Goal: Task Accomplishment & Management: Use online tool/utility

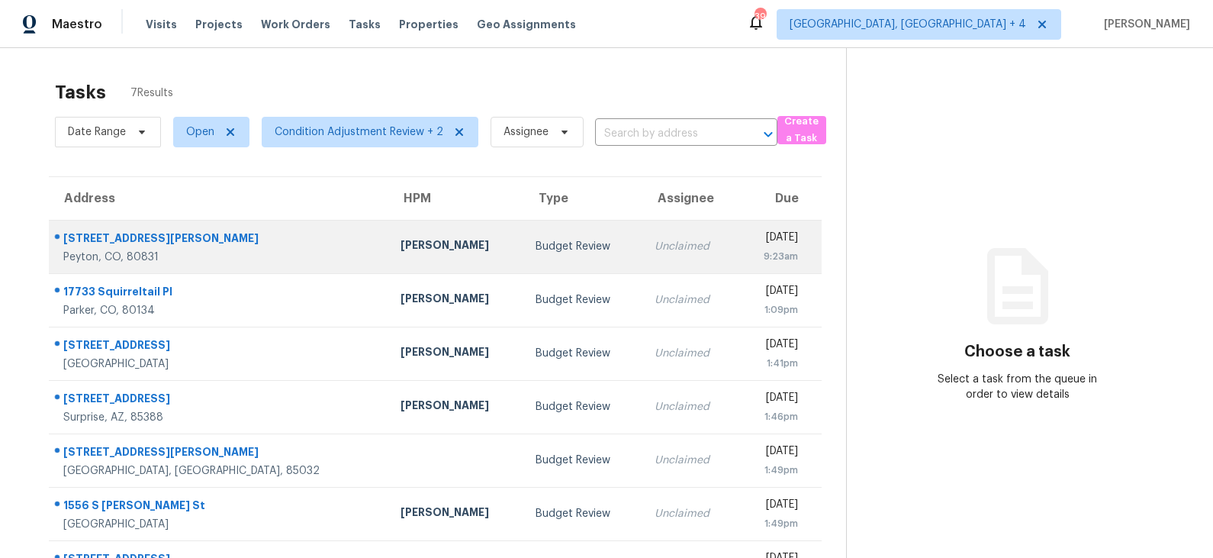
scroll to position [47, 0]
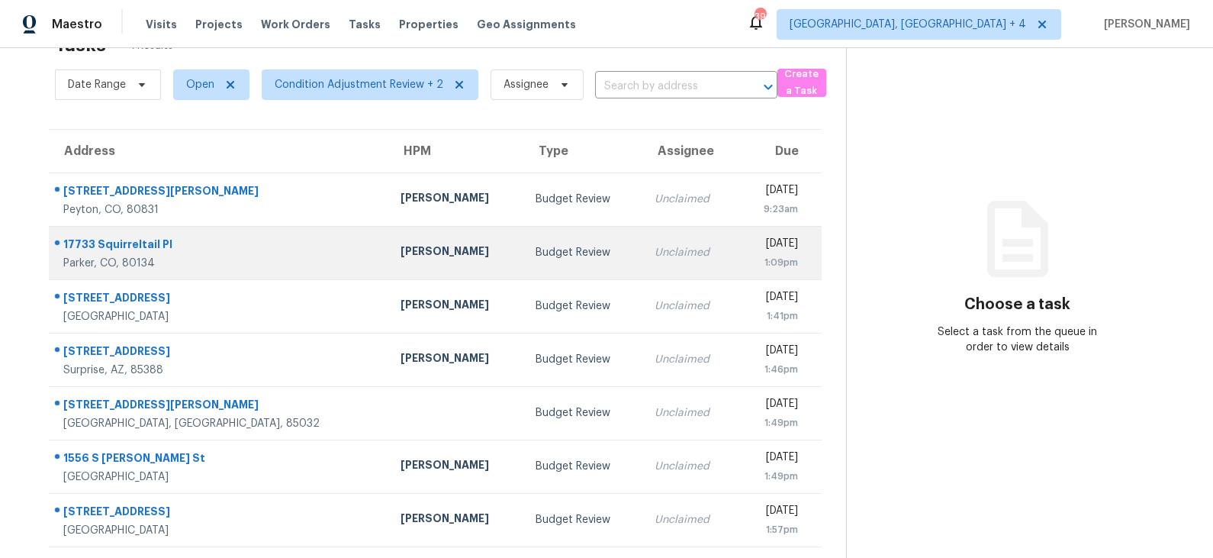
click at [523, 261] on td "Budget Review" at bounding box center [582, 252] width 119 height 53
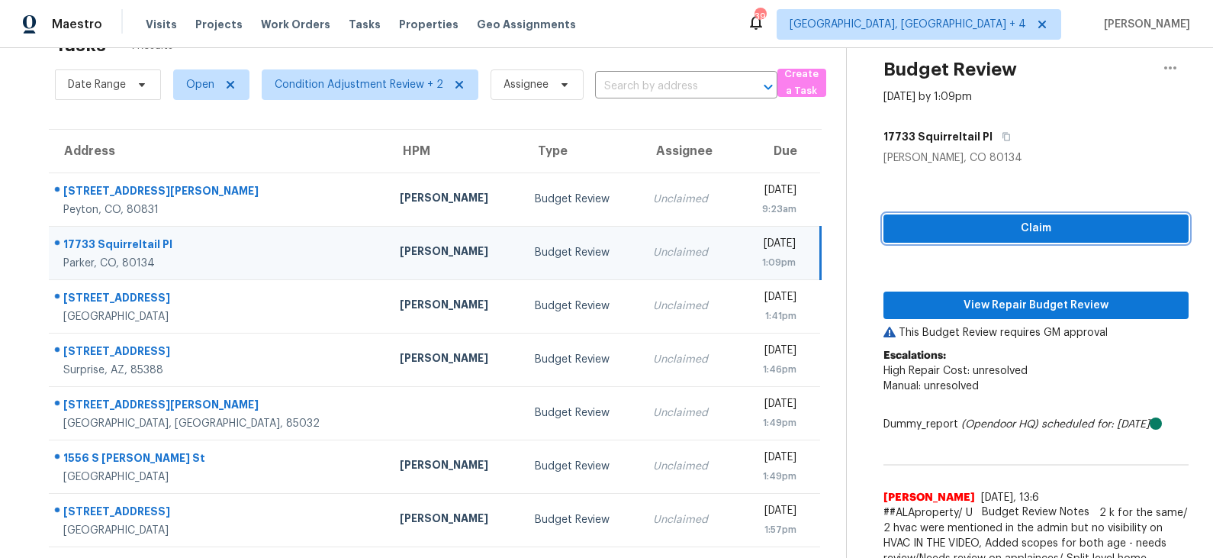
click at [1020, 225] on span "Claim" at bounding box center [1035, 228] width 281 height 19
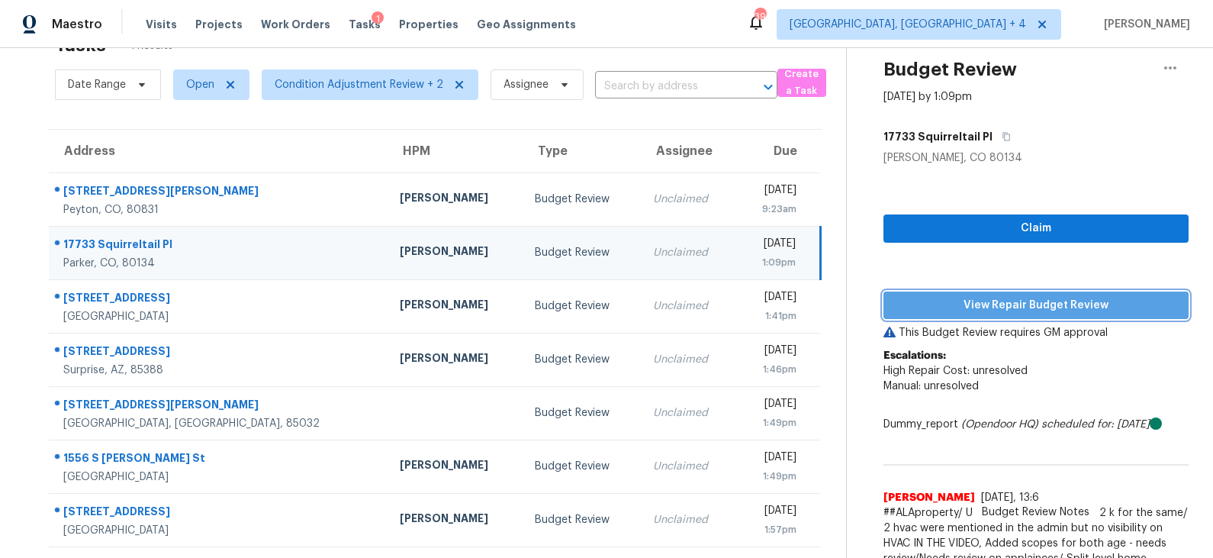
click at [1012, 297] on span "View Repair Budget Review" at bounding box center [1035, 305] width 281 height 19
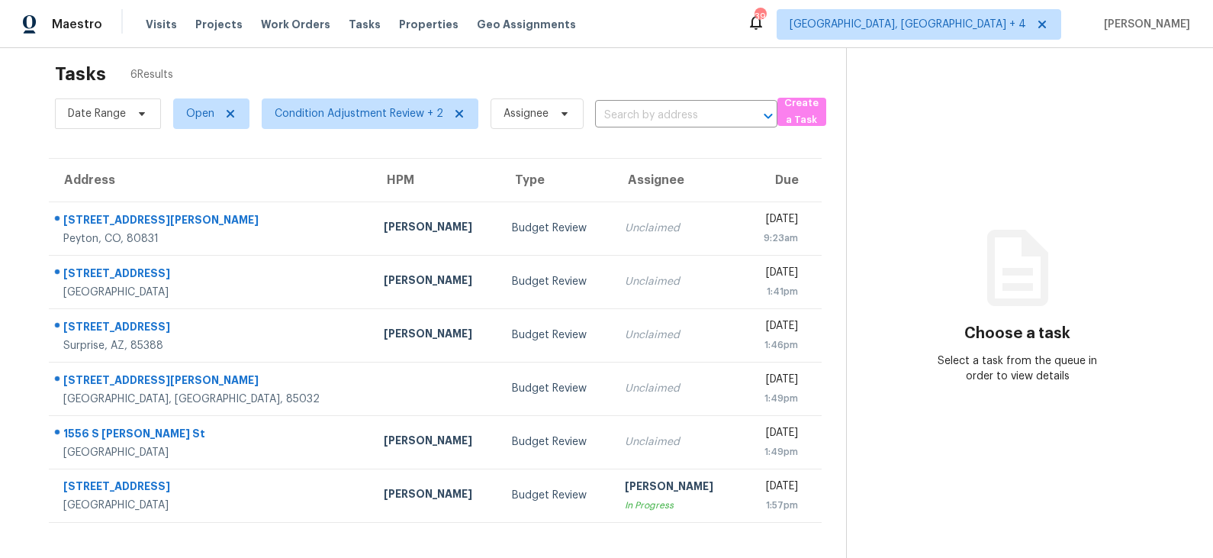
scroll to position [25, 0]
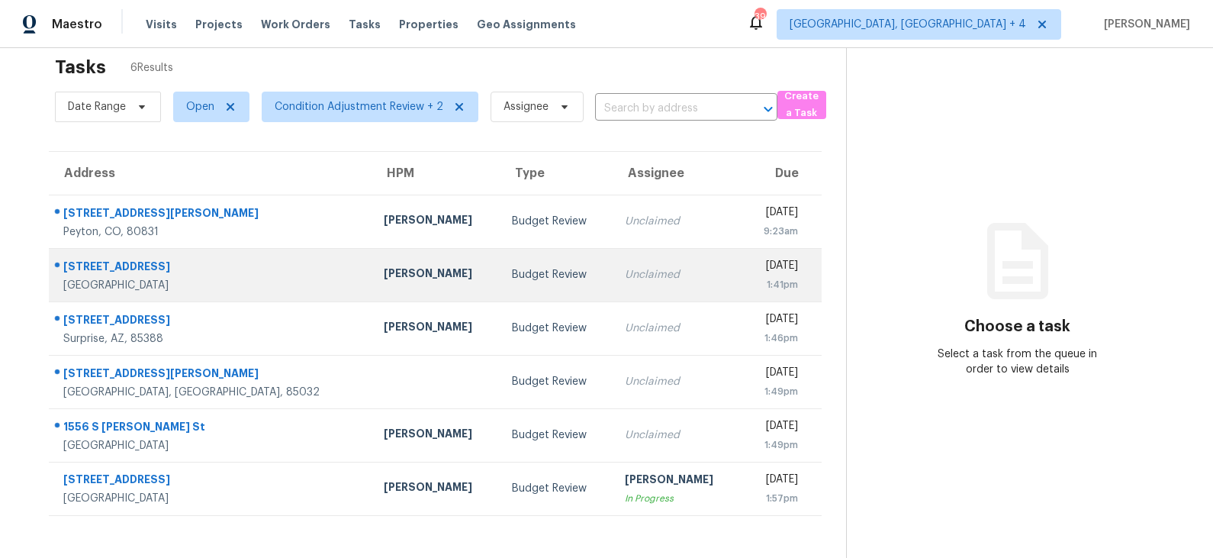
click at [397, 268] on td "Austin Hatch" at bounding box center [435, 274] width 129 height 53
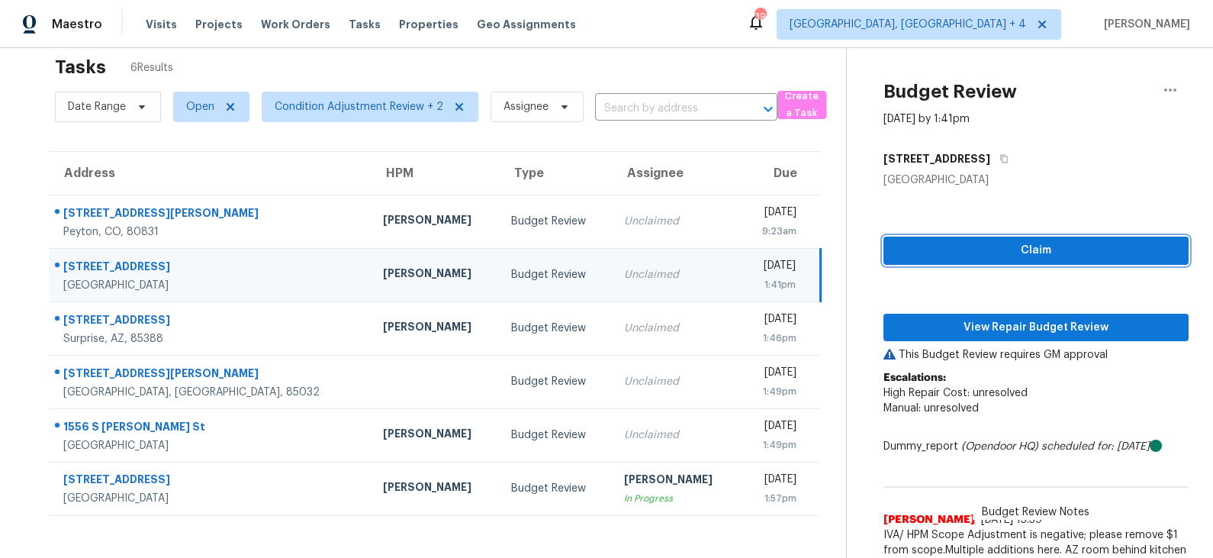
click at [1049, 249] on span "Claim" at bounding box center [1035, 250] width 281 height 19
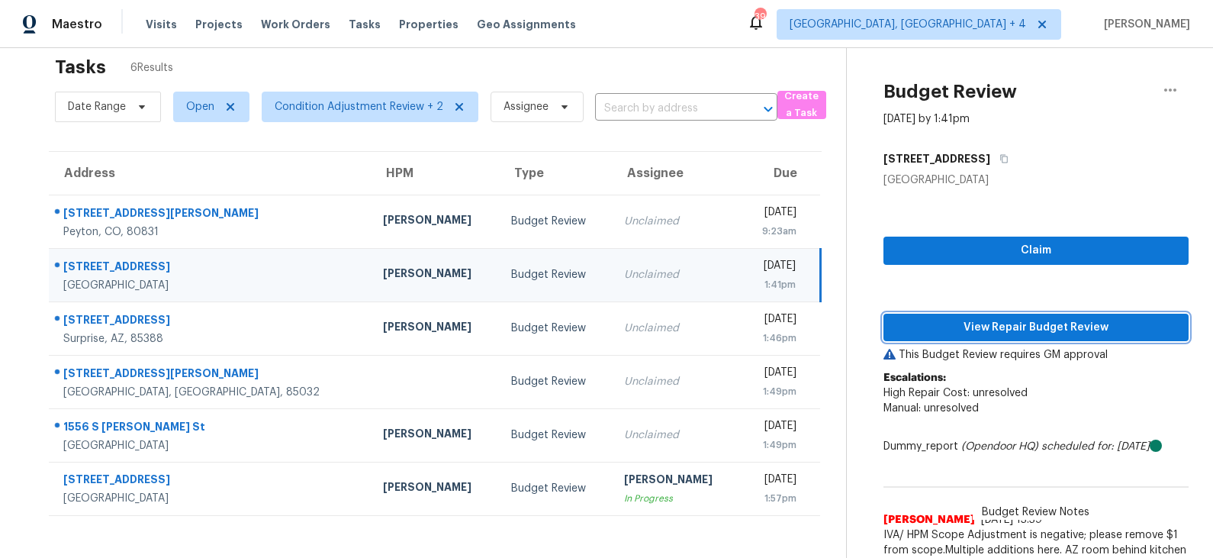
click at [1005, 325] on span "View Repair Budget Review" at bounding box center [1035, 327] width 281 height 19
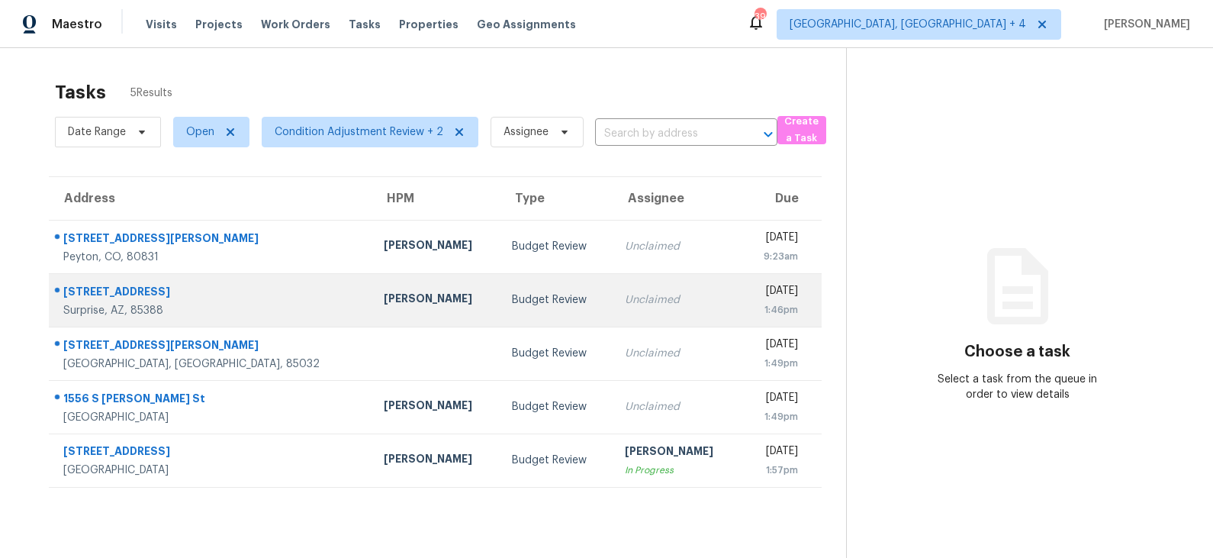
click at [512, 295] on div "Budget Review" at bounding box center [556, 299] width 88 height 15
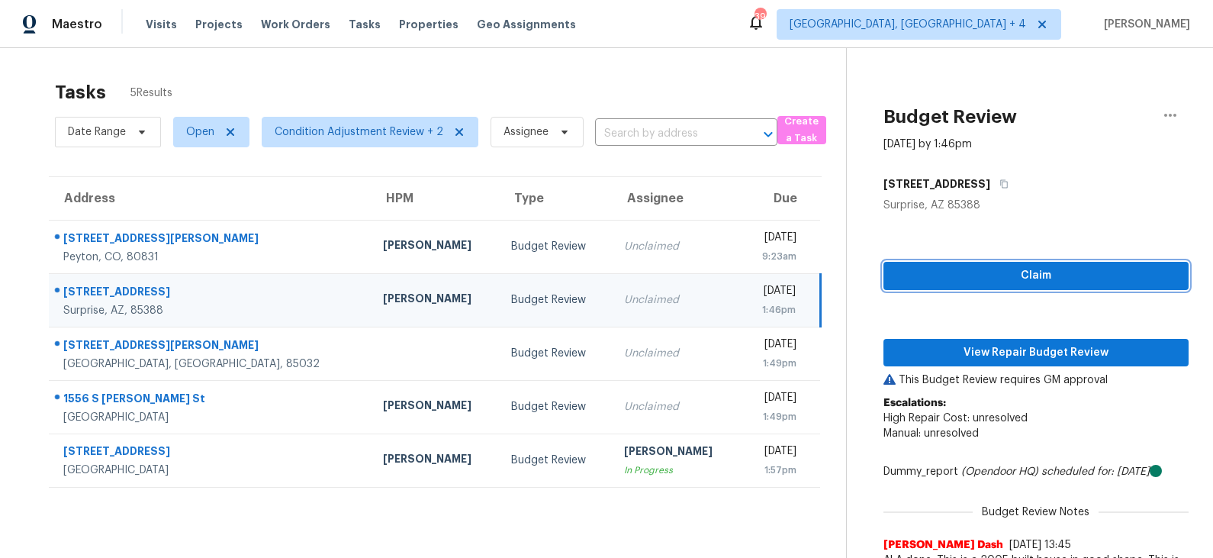
click at [971, 271] on span "Claim" at bounding box center [1035, 275] width 281 height 19
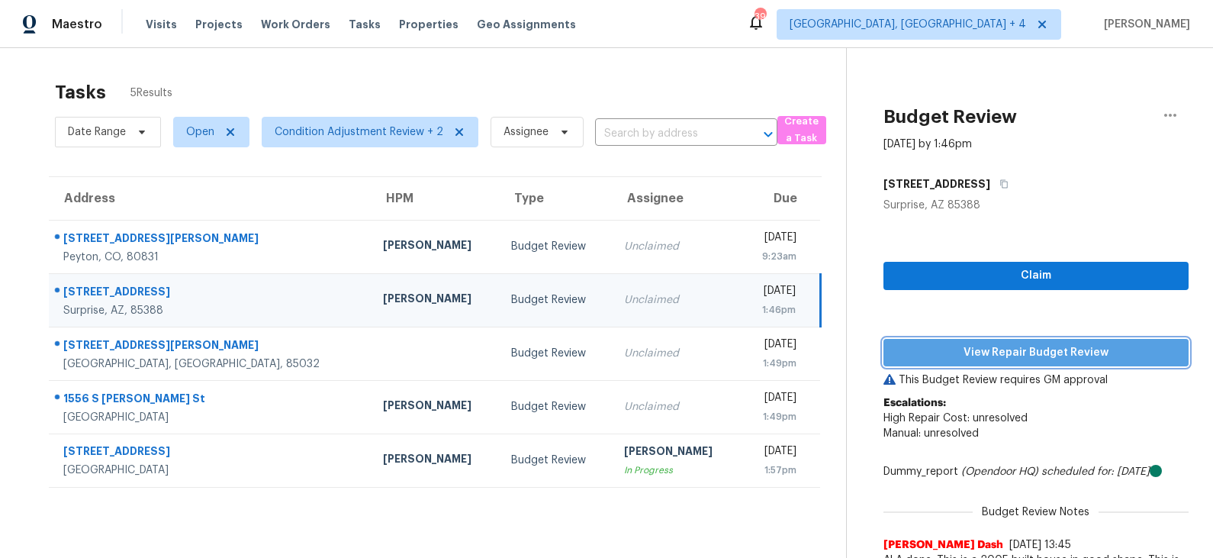
click at [964, 348] on span "View Repair Budget Review" at bounding box center [1035, 352] width 281 height 19
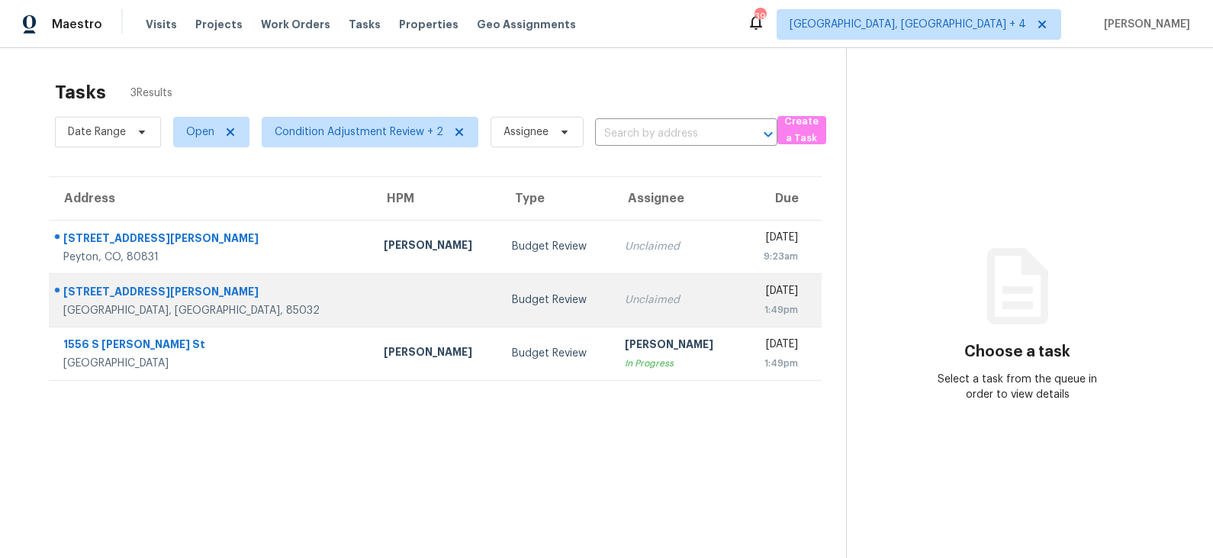
click at [612, 295] on td "Unclaimed" at bounding box center [676, 299] width 129 height 53
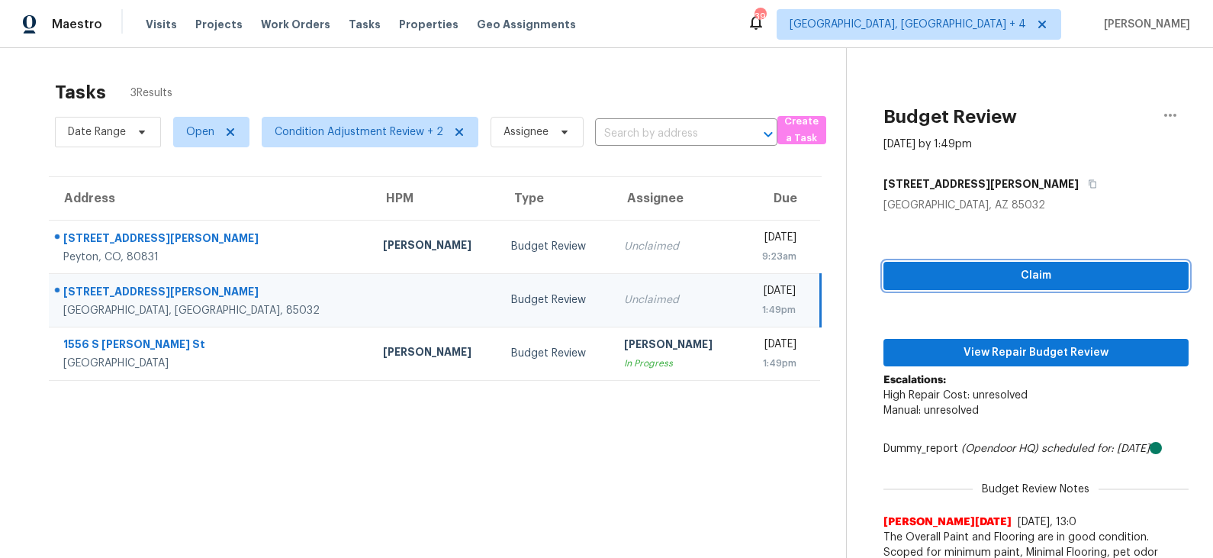
click at [1004, 271] on span "Claim" at bounding box center [1035, 275] width 281 height 19
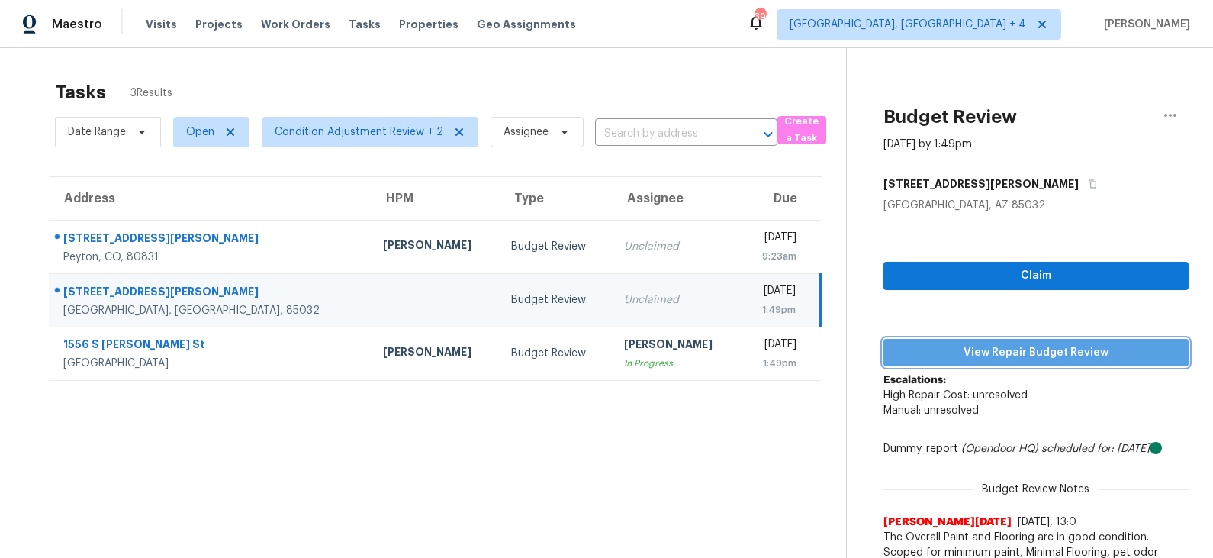
click at [1001, 352] on span "View Repair Budget Review" at bounding box center [1035, 352] width 281 height 19
